Goal: Navigation & Orientation: Find specific page/section

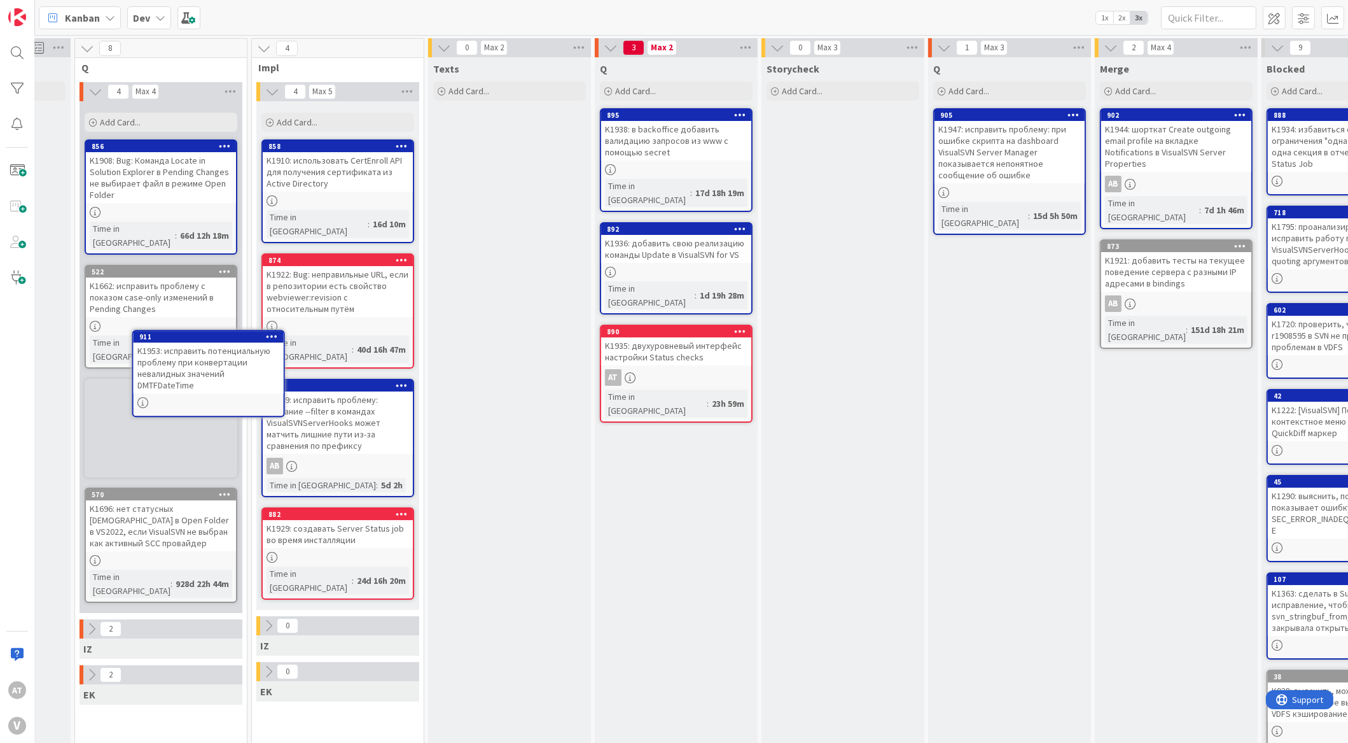
scroll to position [0, 284]
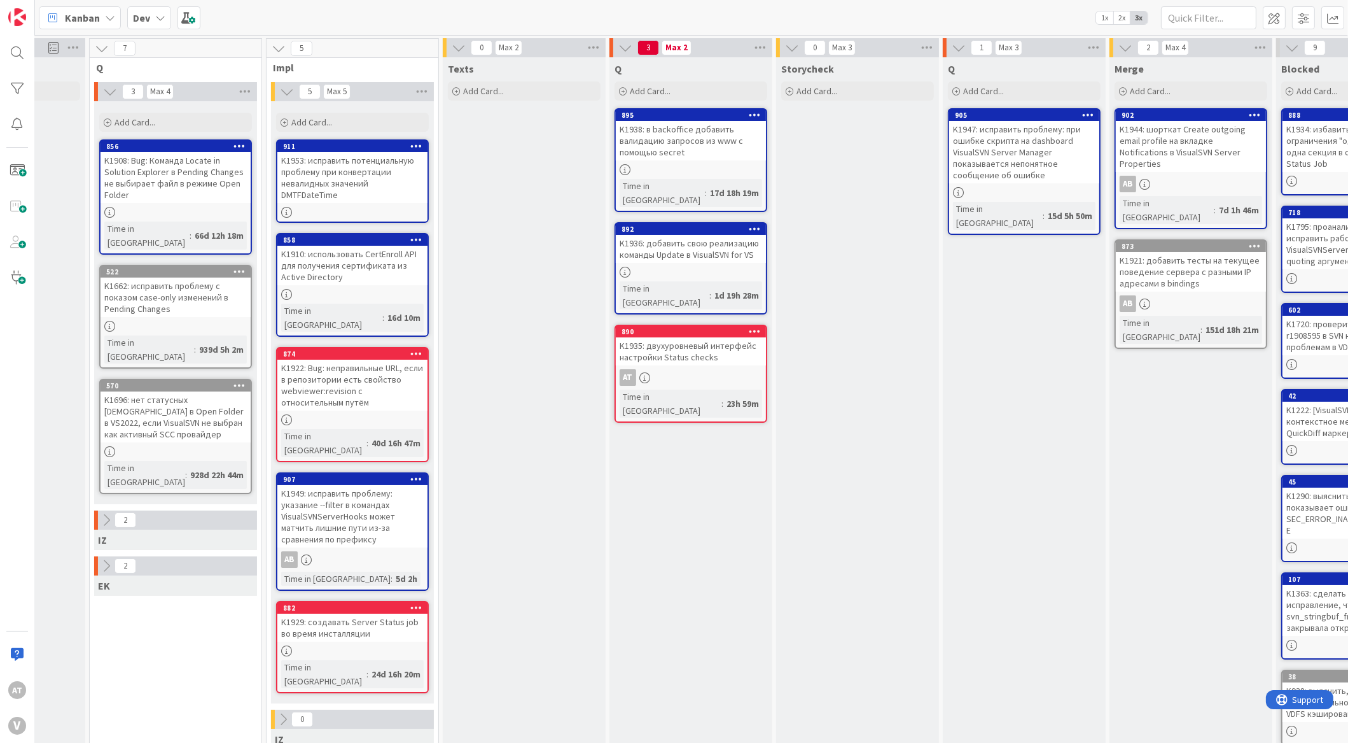
click at [375, 183] on div "K1953: исправить потенциальную проблему при конвертации невалидных значений DMT…" at bounding box center [352, 177] width 150 height 51
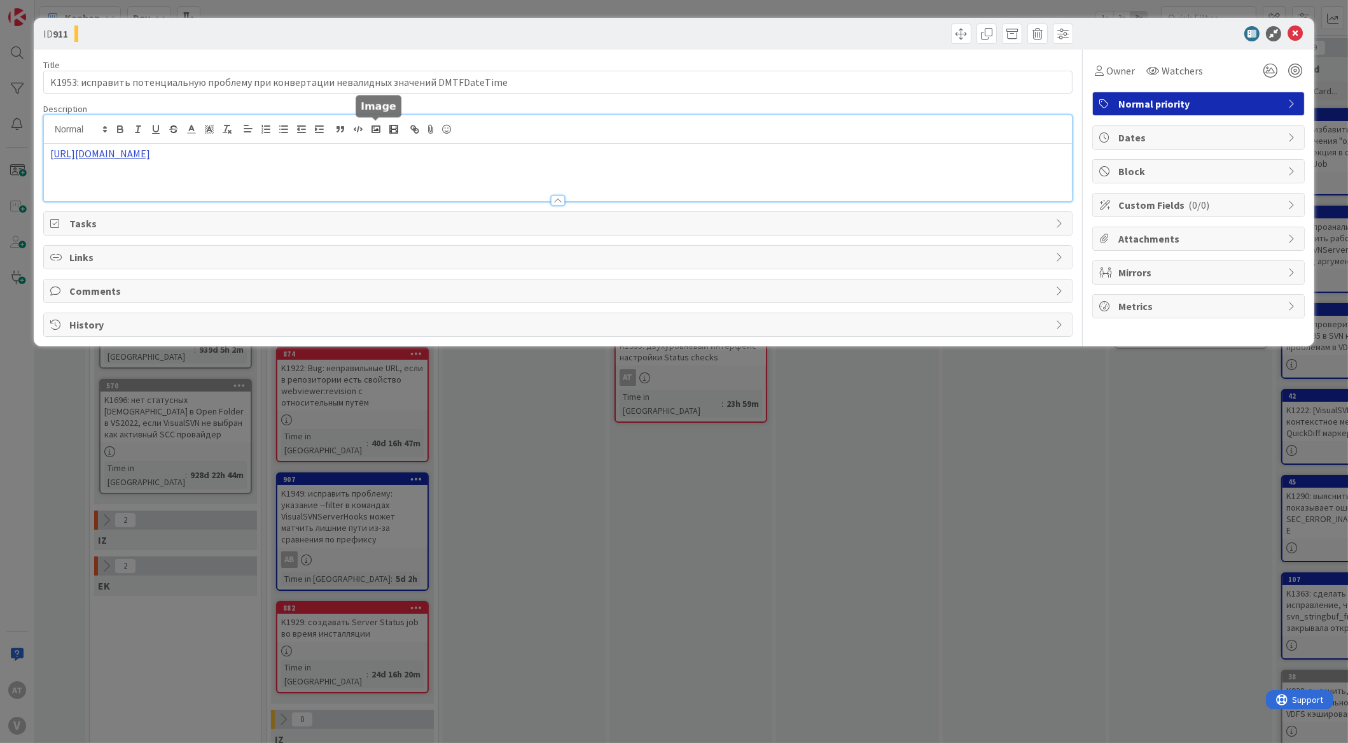
click at [381, 134] on div "[URL][DOMAIN_NAME]" at bounding box center [558, 158] width 1028 height 86
click at [258, 179] on link "[URL][DOMAIN_NAME]" at bounding box center [214, 178] width 87 height 17
click at [545, 458] on div "ID 911 Title 88 / 128 K1953: исправить потенциальную проблему при конвертации н…" at bounding box center [674, 371] width 1348 height 743
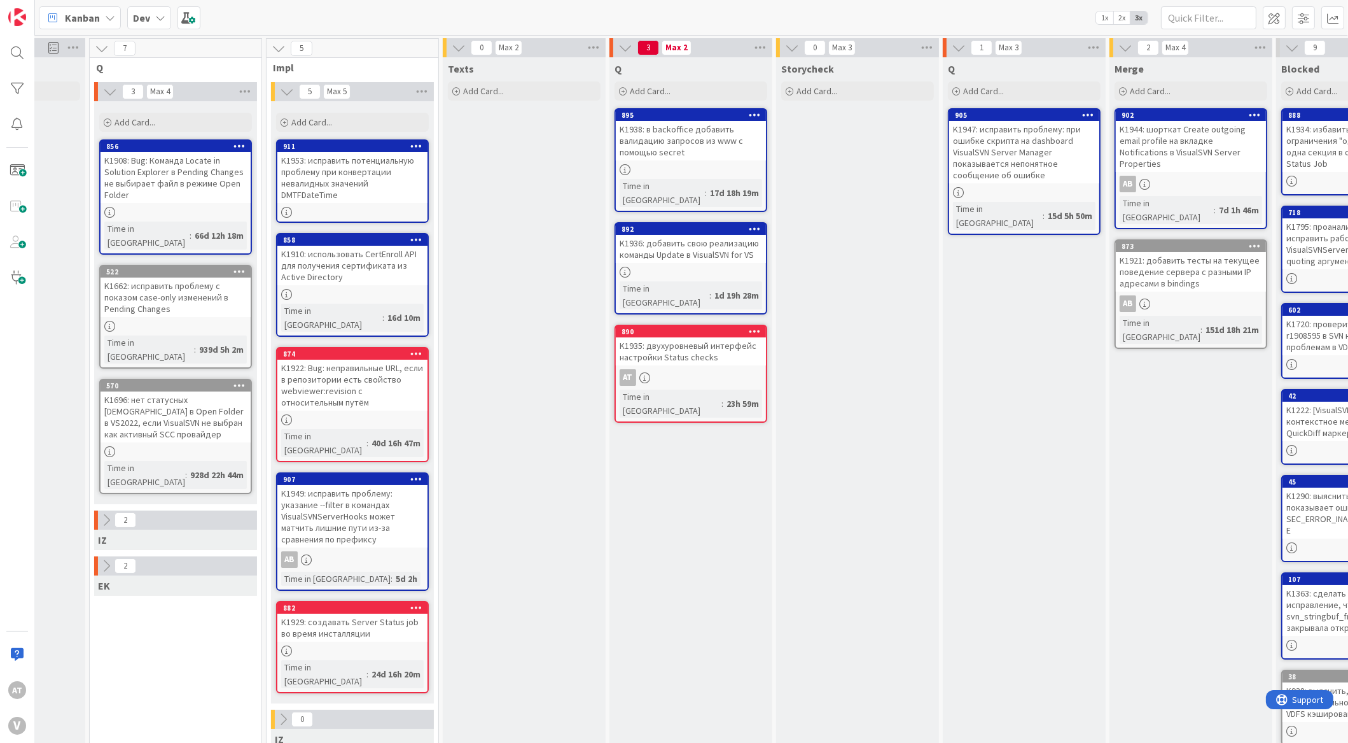
click at [670, 337] on div "K1935: двухуровневый интерфейс настройки Status checks" at bounding box center [691, 351] width 150 height 28
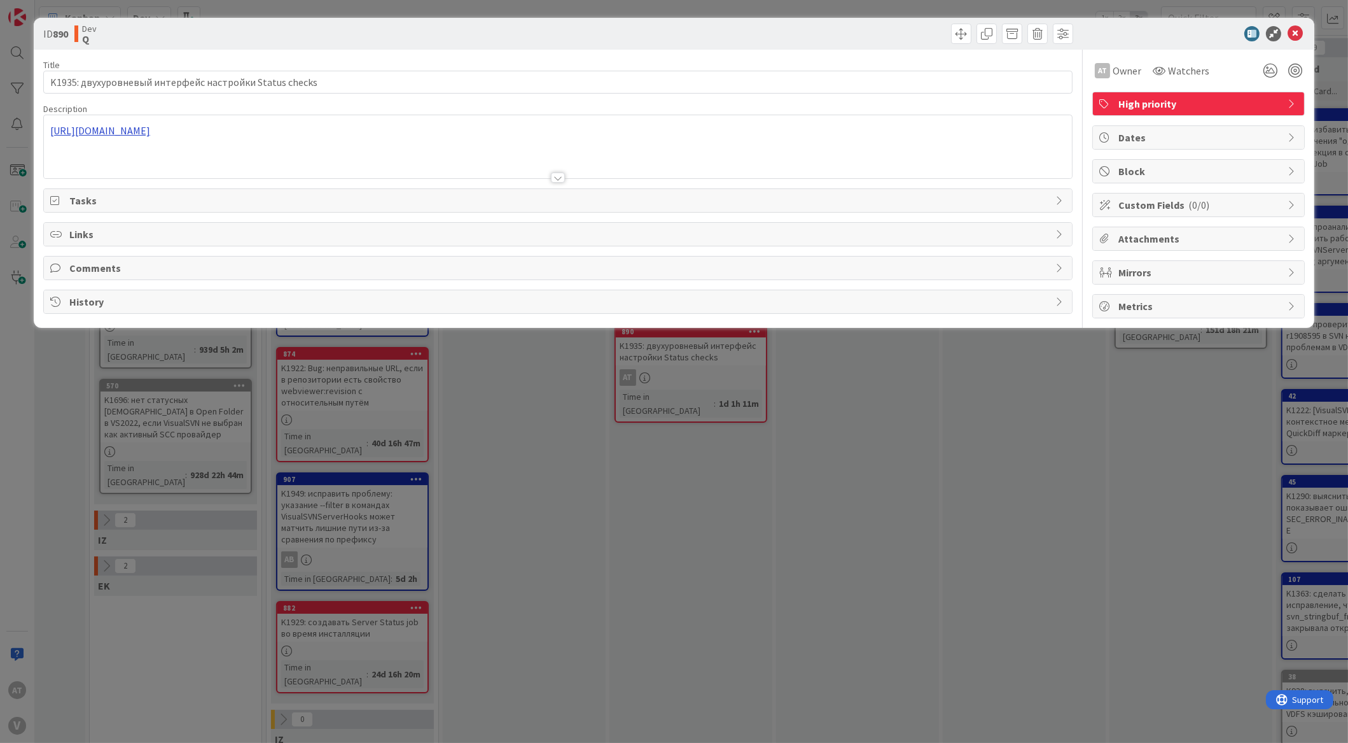
click at [332, 123] on div "[URL][DOMAIN_NAME]" at bounding box center [558, 146] width 1028 height 63
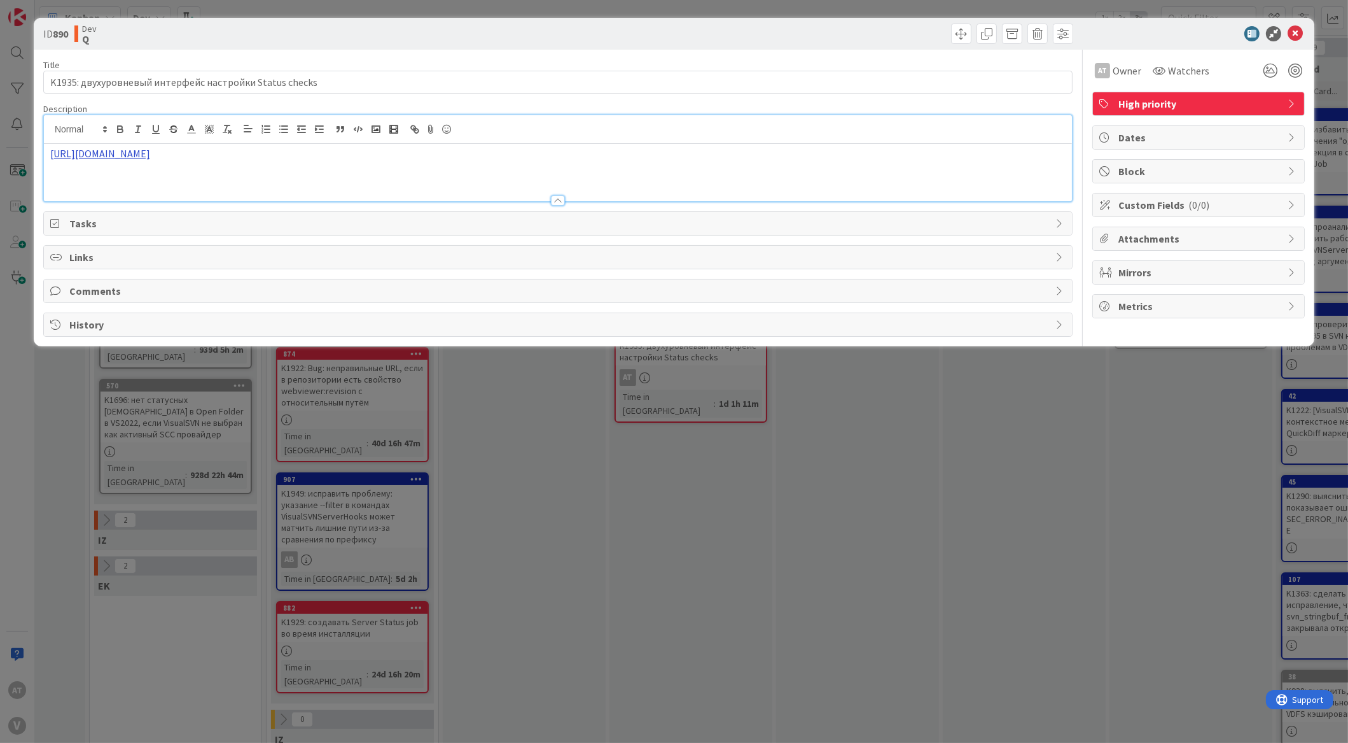
click at [150, 157] on link "[URL][DOMAIN_NAME]" at bounding box center [100, 153] width 100 height 13
click at [150, 155] on link "[URL][DOMAIN_NAME]" at bounding box center [100, 153] width 100 height 13
click at [244, 183] on link "[URL][DOMAIN_NAME]" at bounding box center [210, 178] width 87 height 17
